Goal: Task Accomplishment & Management: Manage account settings

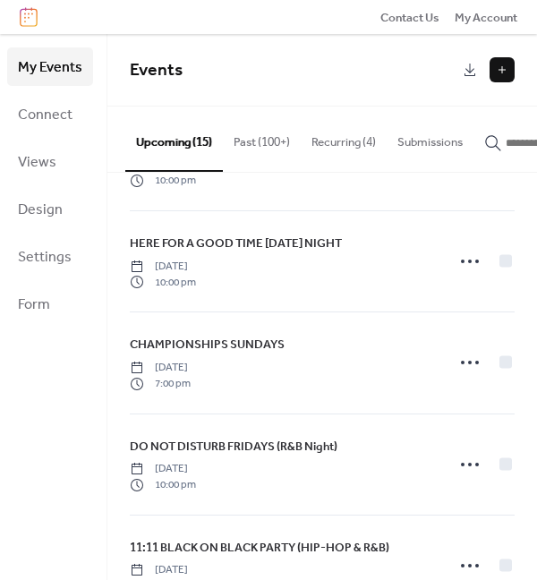
scroll to position [591, 0]
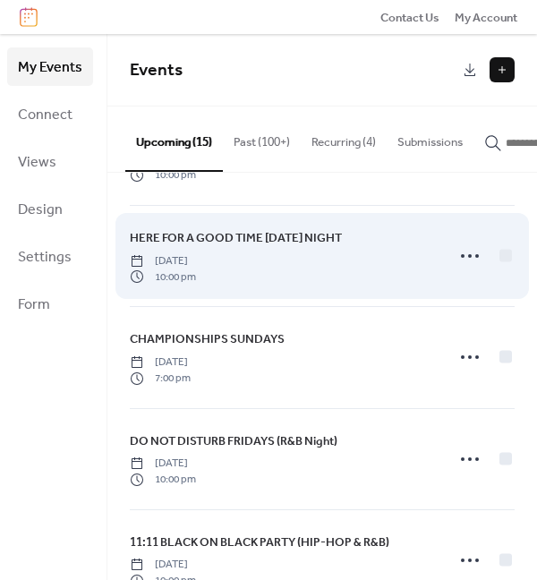
click at [289, 242] on span "HERE FOR A GOOD TIME [DATE] NIGHT" at bounding box center [236, 238] width 212 height 18
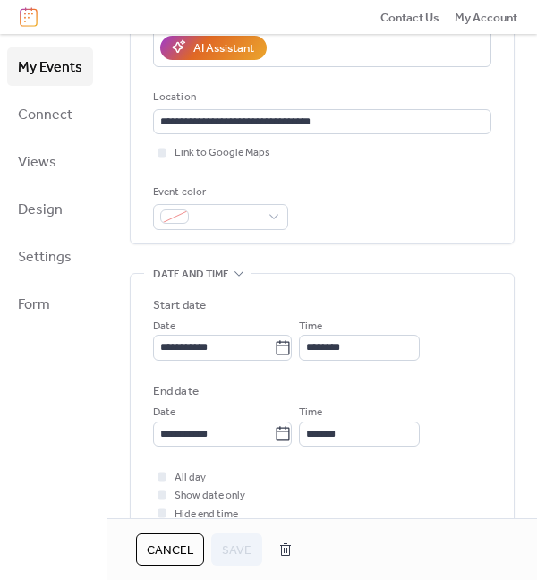
scroll to position [620, 0]
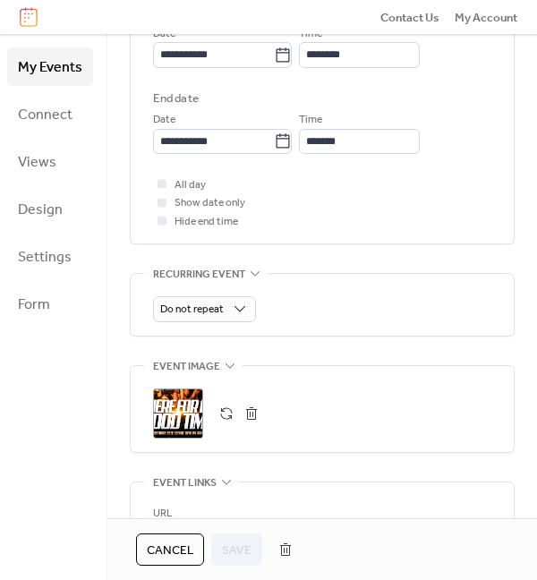
click at [182, 399] on div ";" at bounding box center [178, 413] width 50 height 50
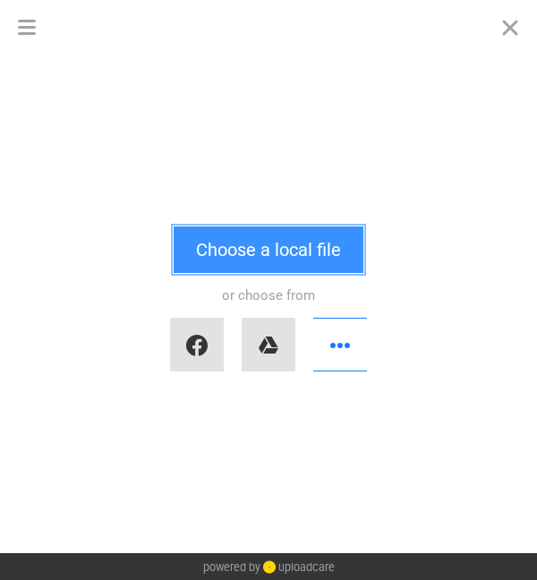
click at [254, 244] on button "Choose a local file" at bounding box center [269, 249] width 190 height 47
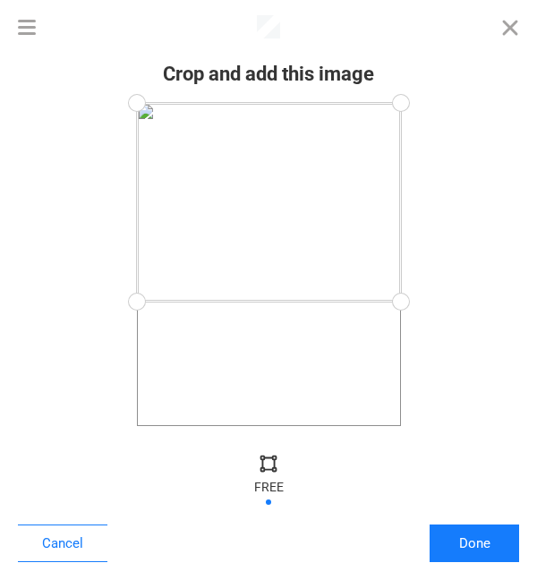
drag, startPoint x: 403, startPoint y: 426, endPoint x: 482, endPoint y: 302, distance: 147.7
click at [482, 302] on div at bounding box center [268, 264] width 501 height 323
drag, startPoint x: 398, startPoint y: 101, endPoint x: 450, endPoint y: 163, distance: 80.6
click at [450, 163] on div at bounding box center [268, 264] width 501 height 323
click at [406, 297] on div at bounding box center [400, 297] width 40 height 40
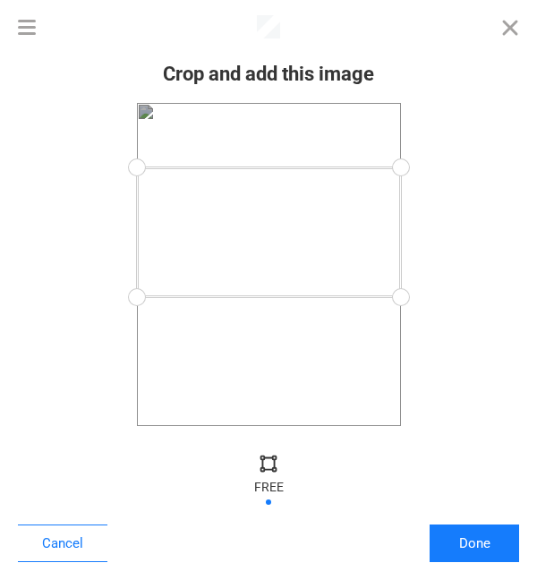
click at [407, 167] on div at bounding box center [400, 168] width 40 height 40
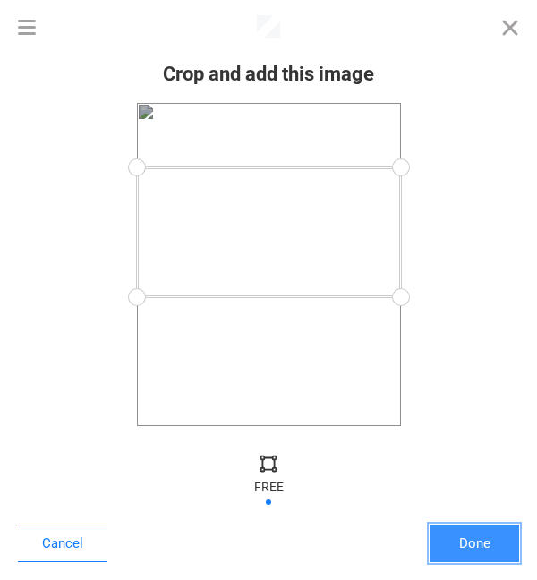
click at [459, 541] on button "Done" at bounding box center [473, 543] width 89 height 38
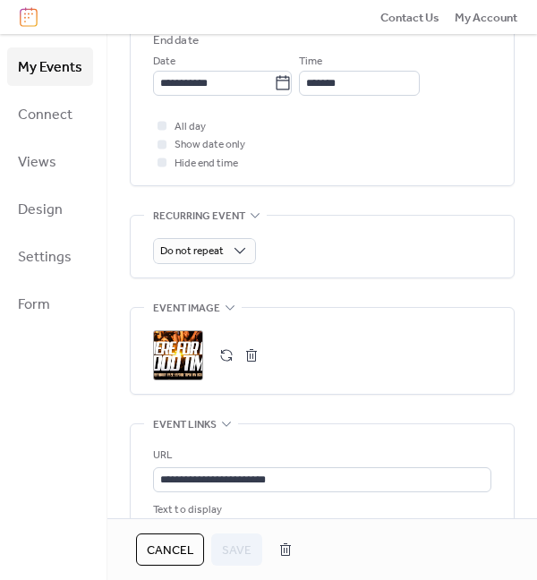
scroll to position [904, 0]
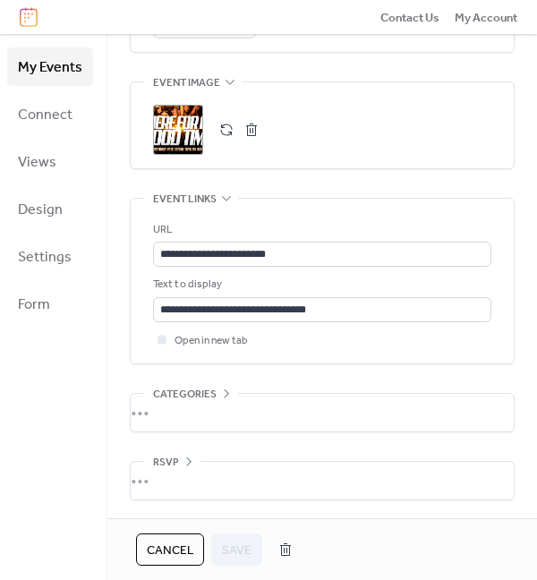
click at [179, 124] on div ";" at bounding box center [178, 130] width 50 height 50
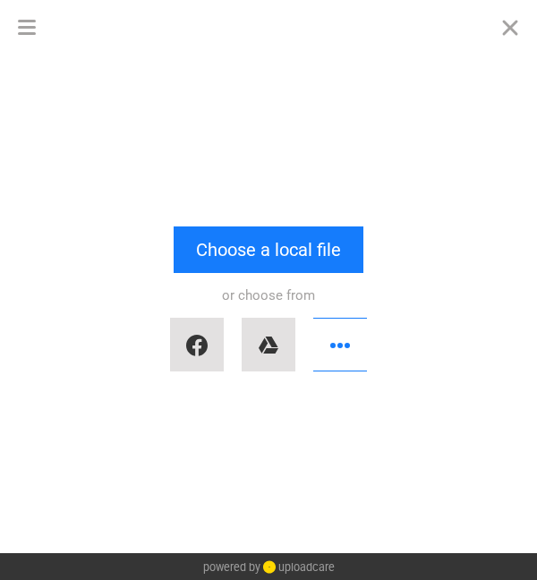
scroll to position [0, 0]
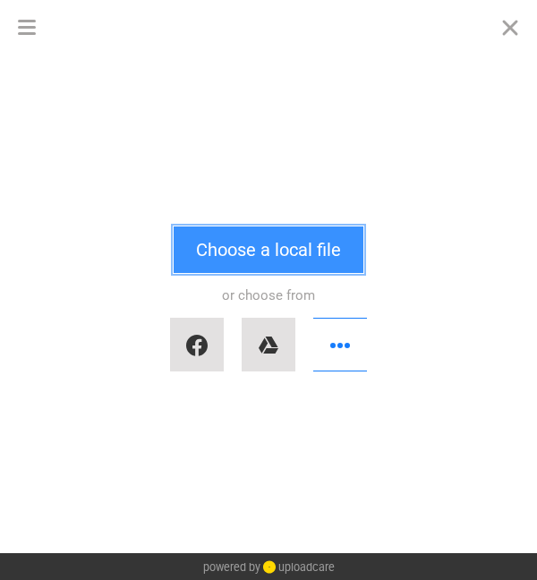
click at [242, 251] on button "Choose a local file" at bounding box center [269, 249] width 190 height 47
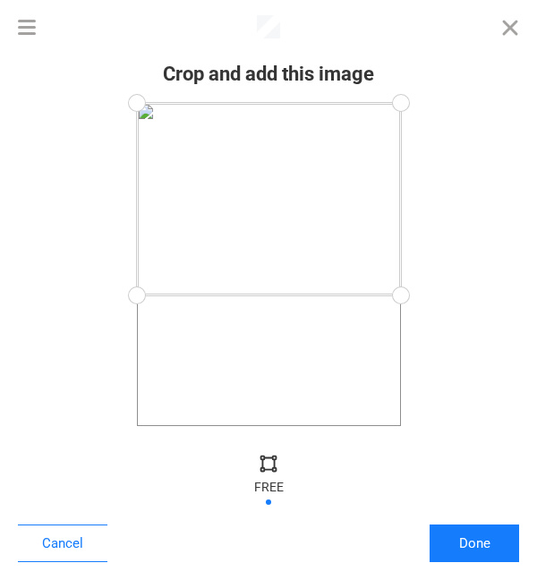
drag, startPoint x: 407, startPoint y: 426, endPoint x: 501, endPoint y: 295, distance: 160.9
click at [501, 295] on div at bounding box center [268, 264] width 501 height 323
drag, startPoint x: 409, startPoint y: 100, endPoint x: 454, endPoint y: 166, distance: 79.2
click at [454, 166] on div at bounding box center [268, 264] width 501 height 323
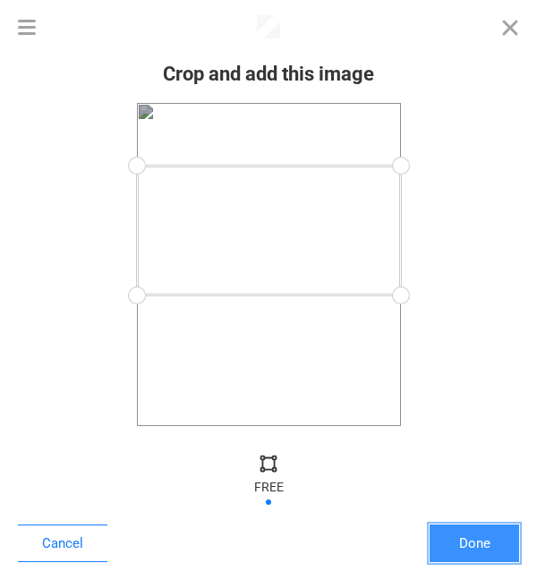
click at [483, 545] on button "Done" at bounding box center [473, 543] width 89 height 38
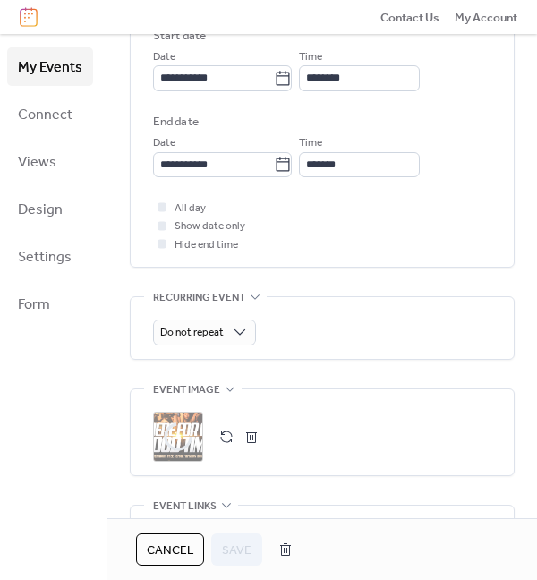
scroll to position [904, 0]
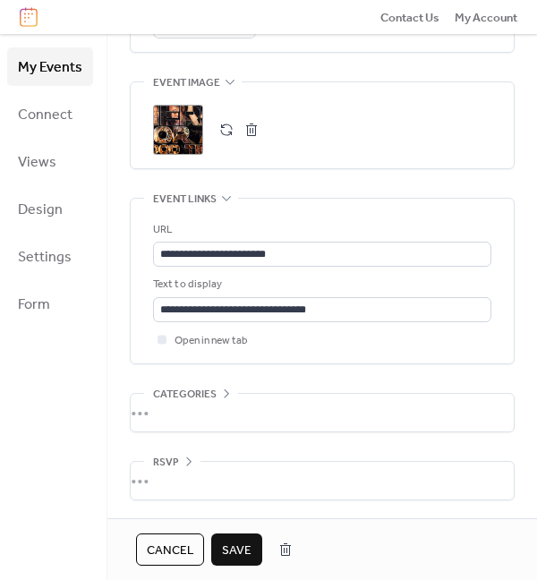
click at [241, 543] on span "Save" at bounding box center [237, 550] width 30 height 18
